Goal: Transaction & Acquisition: Purchase product/service

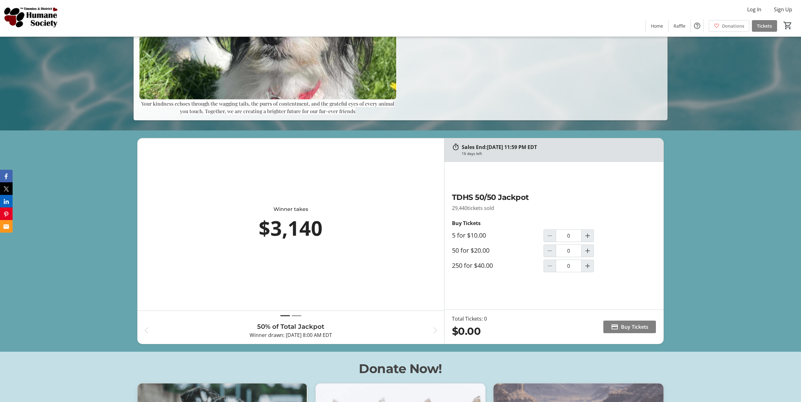
scroll to position [283, 0]
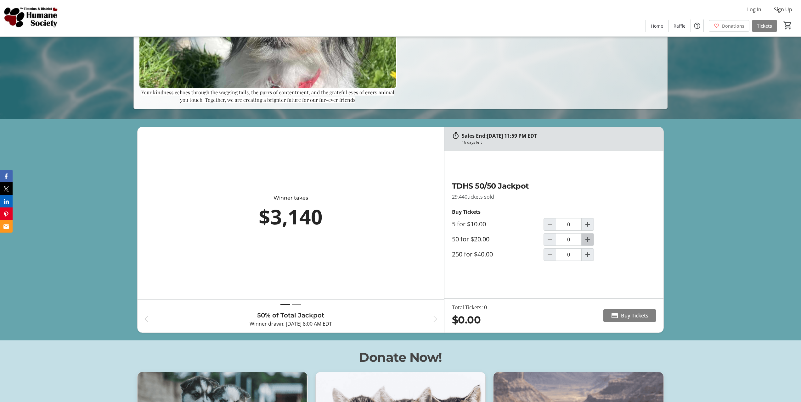
click at [588, 242] on mat-icon "Increment by one" at bounding box center [588, 240] width 8 height 8
type input "1"
click at [621, 316] on span "Buy Tickets" at bounding box center [634, 316] width 27 height 8
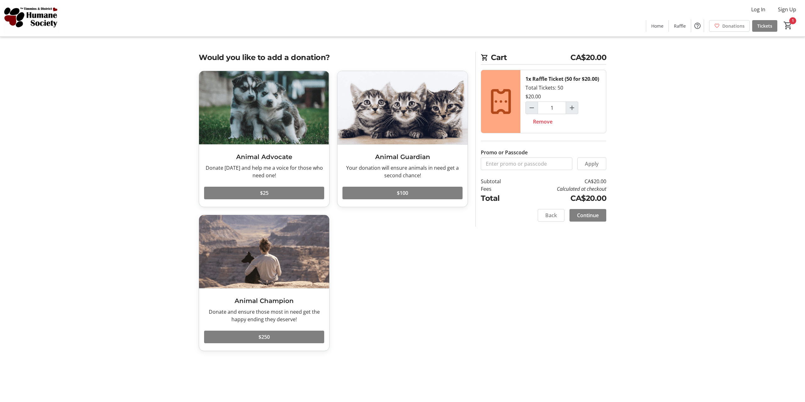
click at [527, 291] on div "Would you like to add a donation? Animal Advocate Donate [DATE] and help me a v…" at bounding box center [402, 205] width 415 height 307
click at [589, 217] on span "Continue" at bounding box center [588, 216] width 22 height 8
select select "CA"
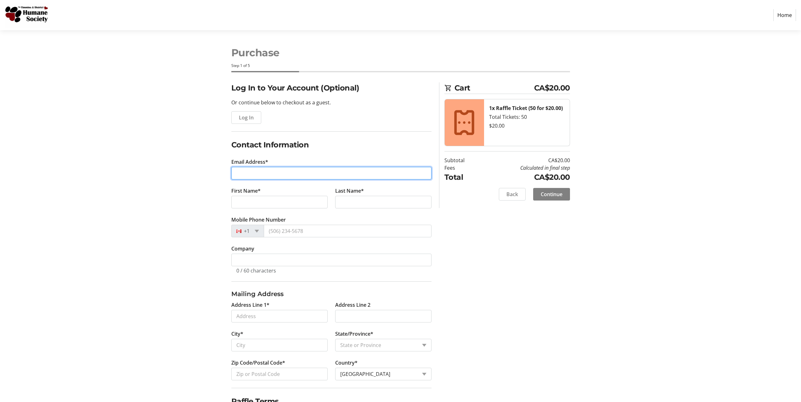
click at [299, 174] on input "Email Address*" at bounding box center [331, 173] width 200 height 13
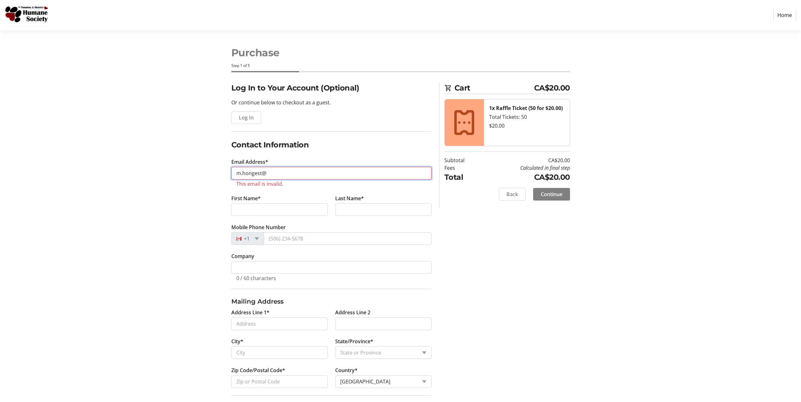
click at [295, 173] on input "m.hongest@" at bounding box center [331, 173] width 200 height 13
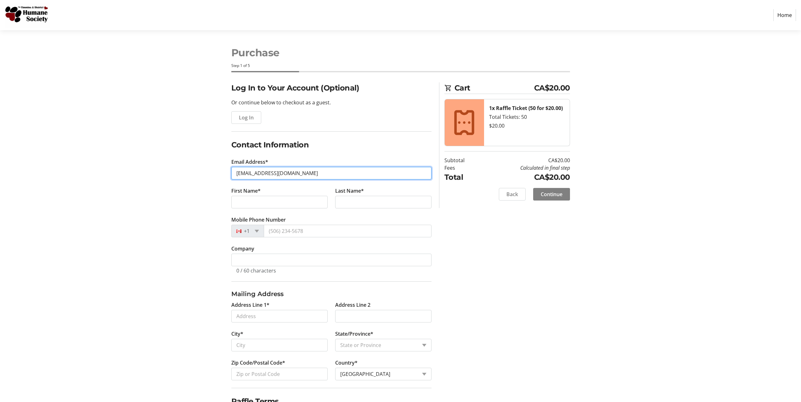
type input "[EMAIL_ADDRESS][DOMAIN_NAME]"
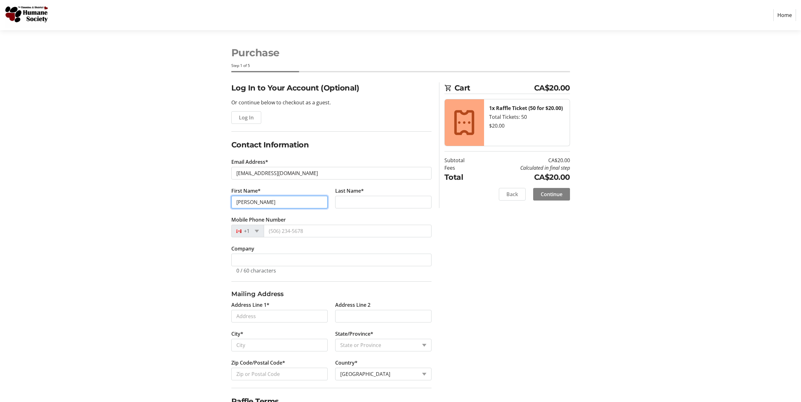
type input "[PERSON_NAME]"
type input "A"
type input "[GEOGRAPHIC_DATA]"
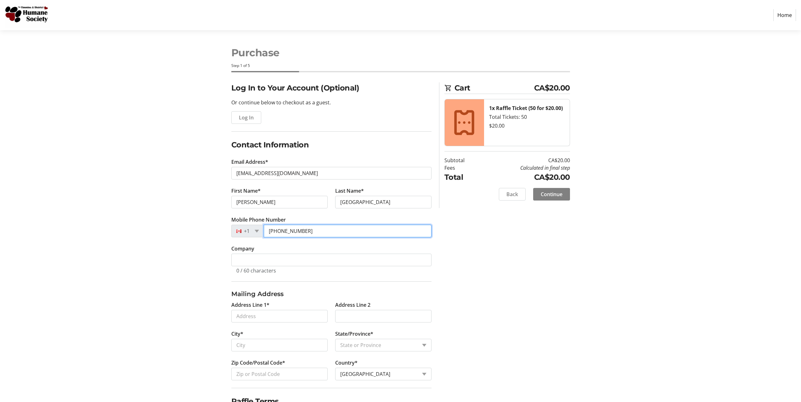
type input "[PHONE_NUMBER]"
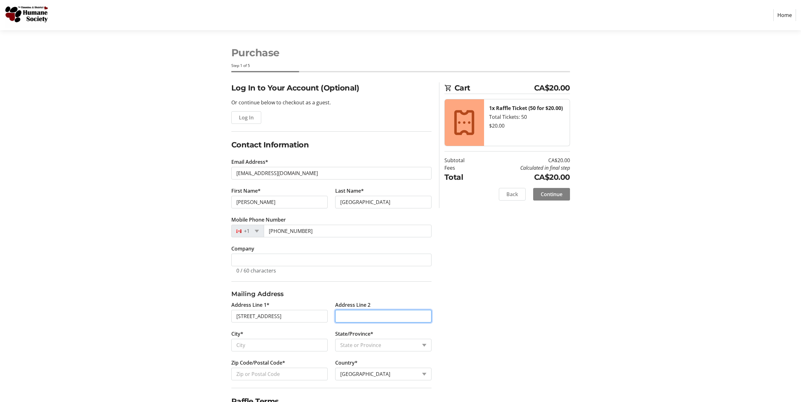
type input "[STREET_ADDRESS]"
type input "Timmins"
select select "ON"
type input "P4P 1H2"
click at [500, 299] on div "Log In to Your Account (Optional) Or continue below to checkout as a guest. Log…" at bounding box center [400, 273] width 415 height 383
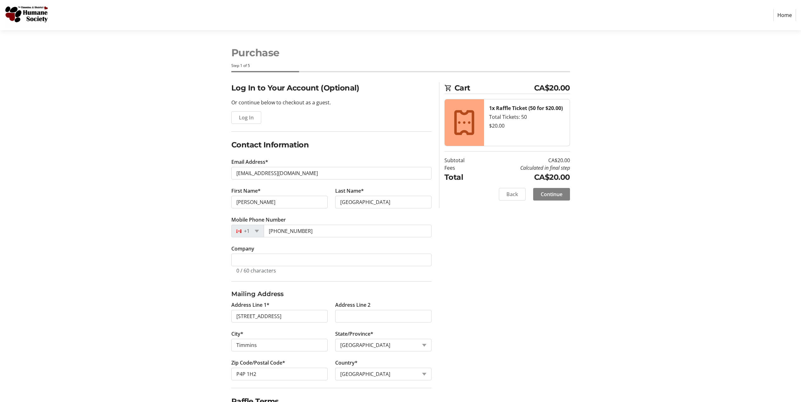
scroll to position [63, 0]
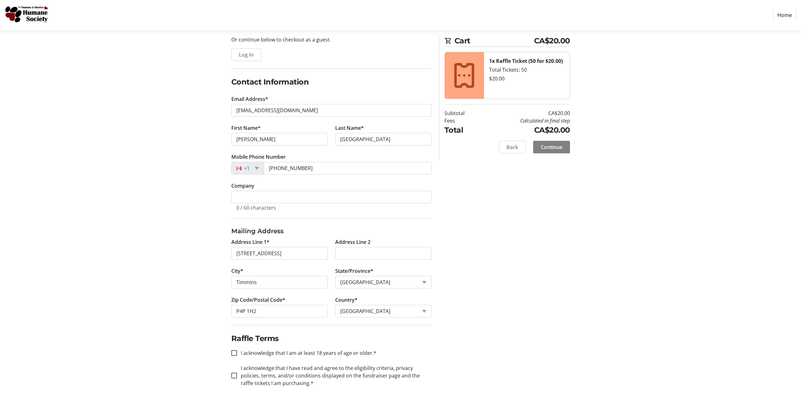
click at [272, 352] on label "I acknowledge that I am at least 18 years of age or older.*" at bounding box center [306, 354] width 139 height 8
click at [237, 352] on input "I acknowledge that I am at least 18 years of age or older.*" at bounding box center [234, 353] width 6 height 6
checkbox input "true"
click at [291, 367] on label "I acknowledge that I have read and agree to the eligibility criteria, privacy p…" at bounding box center [334, 376] width 194 height 23
click at [237, 373] on input "I acknowledge that I have read and agree to the eligibility criteria, privacy p…" at bounding box center [234, 376] width 6 height 6
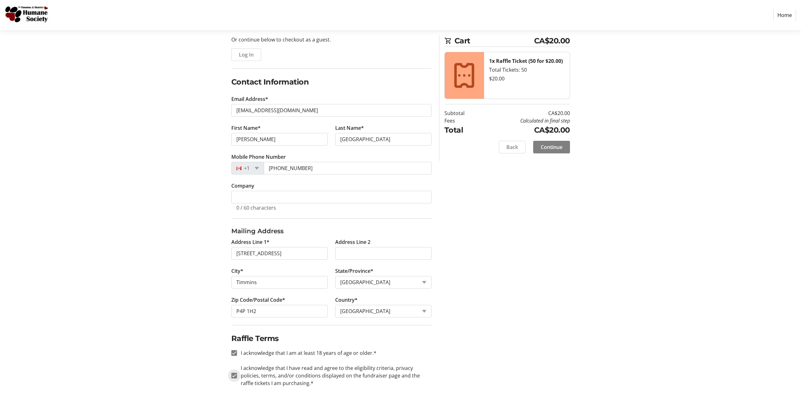
checkbox input "true"
click at [543, 360] on div "Log In to Your Account (Optional) Or continue below to checkout as a guest. Log…" at bounding box center [400, 211] width 415 height 383
click at [551, 147] on span "Continue" at bounding box center [551, 147] width 22 height 8
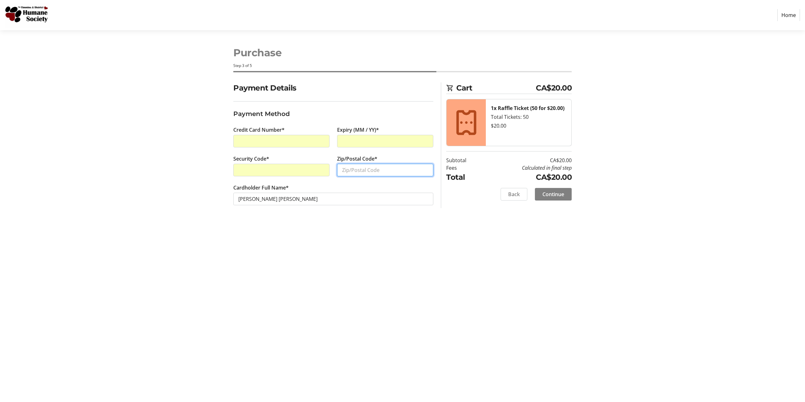
click at [404, 173] on input "Zip/Postal Code*" at bounding box center [385, 170] width 96 height 13
type input "P4P 1H2"
click at [554, 193] on span "Continue" at bounding box center [554, 195] width 22 height 8
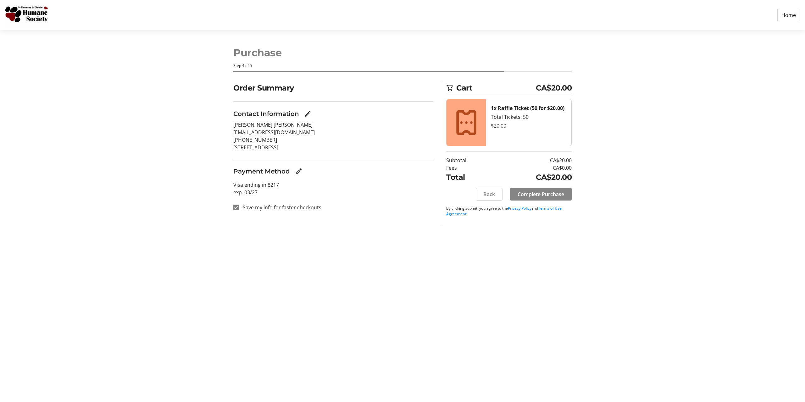
click at [537, 194] on span "Complete Purchase" at bounding box center [541, 195] width 47 height 8
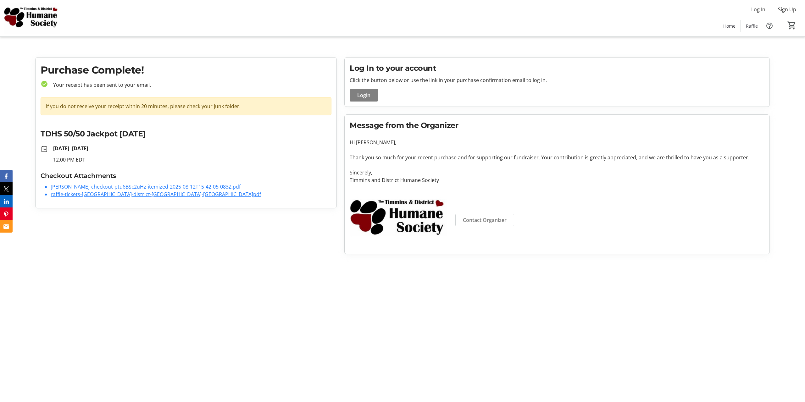
click at [164, 195] on link "raffle-tickets-[GEOGRAPHIC_DATA]-district-[GEOGRAPHIC_DATA]-[GEOGRAPHIC_DATA]pdf" at bounding box center [156, 194] width 210 height 7
